Goal: Information Seeking & Learning: Find specific page/section

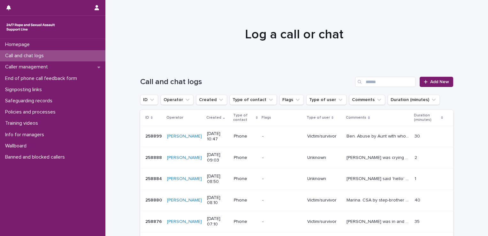
click at [374, 64] on div "Call and chat logs Add New" at bounding box center [296, 79] width 313 height 31
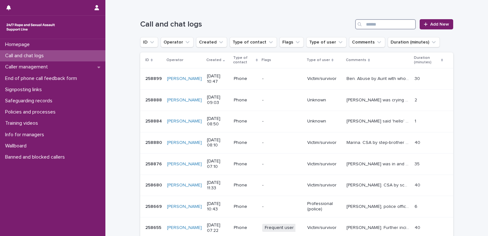
click at [374, 24] on input "Search" at bounding box center [385, 24] width 61 height 10
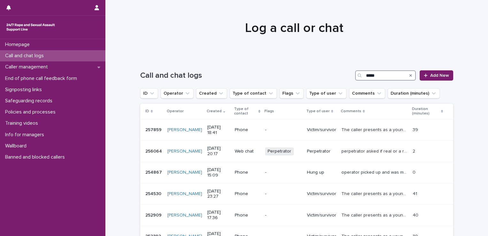
scroll to position [58, 0]
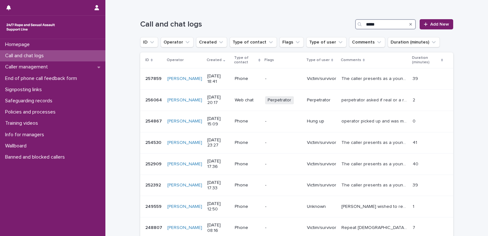
drag, startPoint x: 378, startPoint y: 28, endPoint x: 353, endPoint y: 19, distance: 26.3
click at [353, 19] on div "Call and chat logs ***** Add New" at bounding box center [296, 21] width 313 height 31
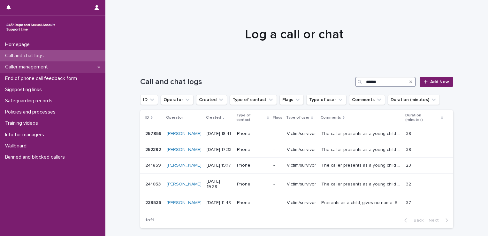
type input "******"
click at [47, 67] on p "Caller management" at bounding box center [28, 67] width 50 height 6
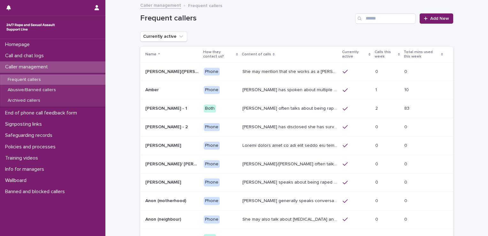
scroll to position [83, 0]
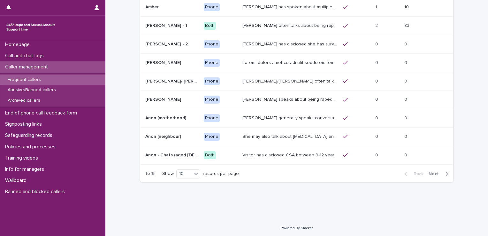
click at [434, 174] on span "Next" at bounding box center [436, 174] width 14 height 4
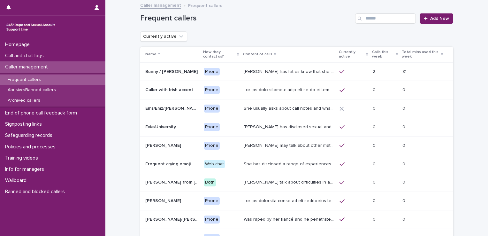
scroll to position [83, 0]
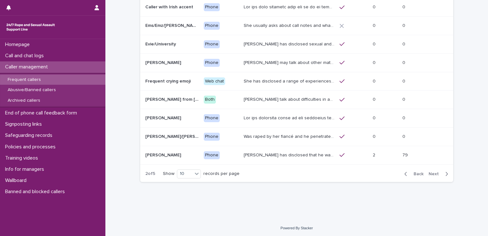
click at [433, 172] on span "Next" at bounding box center [436, 174] width 14 height 4
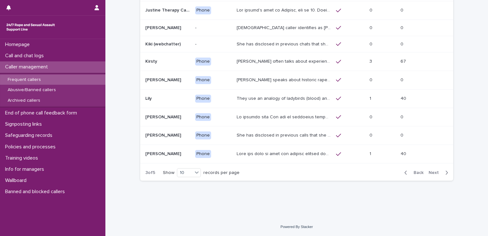
scroll to position [78, 0]
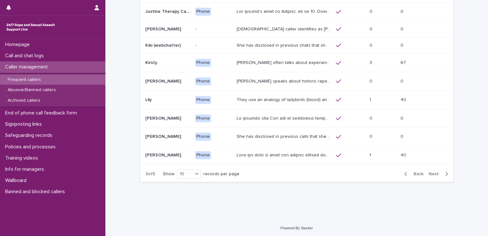
click at [297, 99] on p "They use an analogy of ladybirds (blood) and white syrup (semen). They refer to…" at bounding box center [285, 99] width 96 height 7
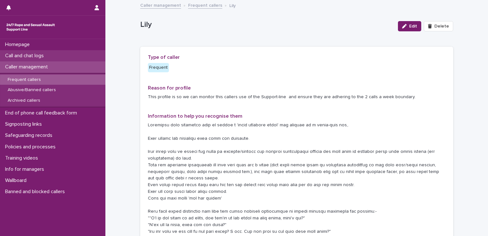
click at [31, 53] on p "Call and chat logs" at bounding box center [26, 56] width 46 height 6
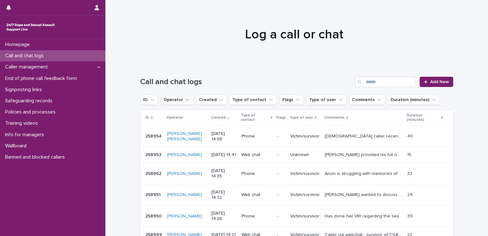
click at [184, 98] on icon "Operator" at bounding box center [187, 99] width 6 height 6
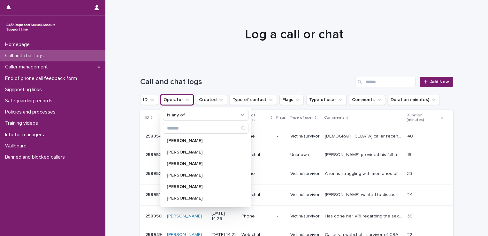
type input "*"
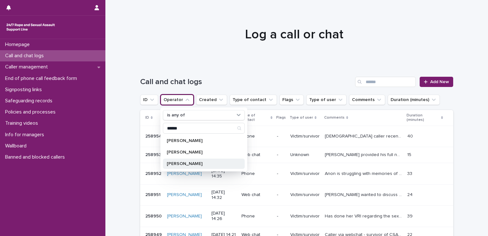
type input "******"
click at [187, 160] on div "[PERSON_NAME]" at bounding box center [204, 163] width 82 height 10
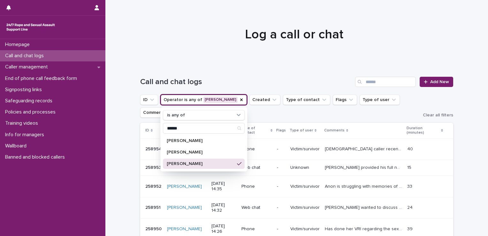
click at [196, 38] on h1 "Log a call or chat" at bounding box center [294, 34] width 313 height 15
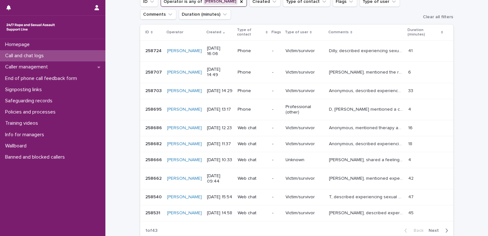
scroll to position [102, 0]
